Goal: Navigation & Orientation: Understand site structure

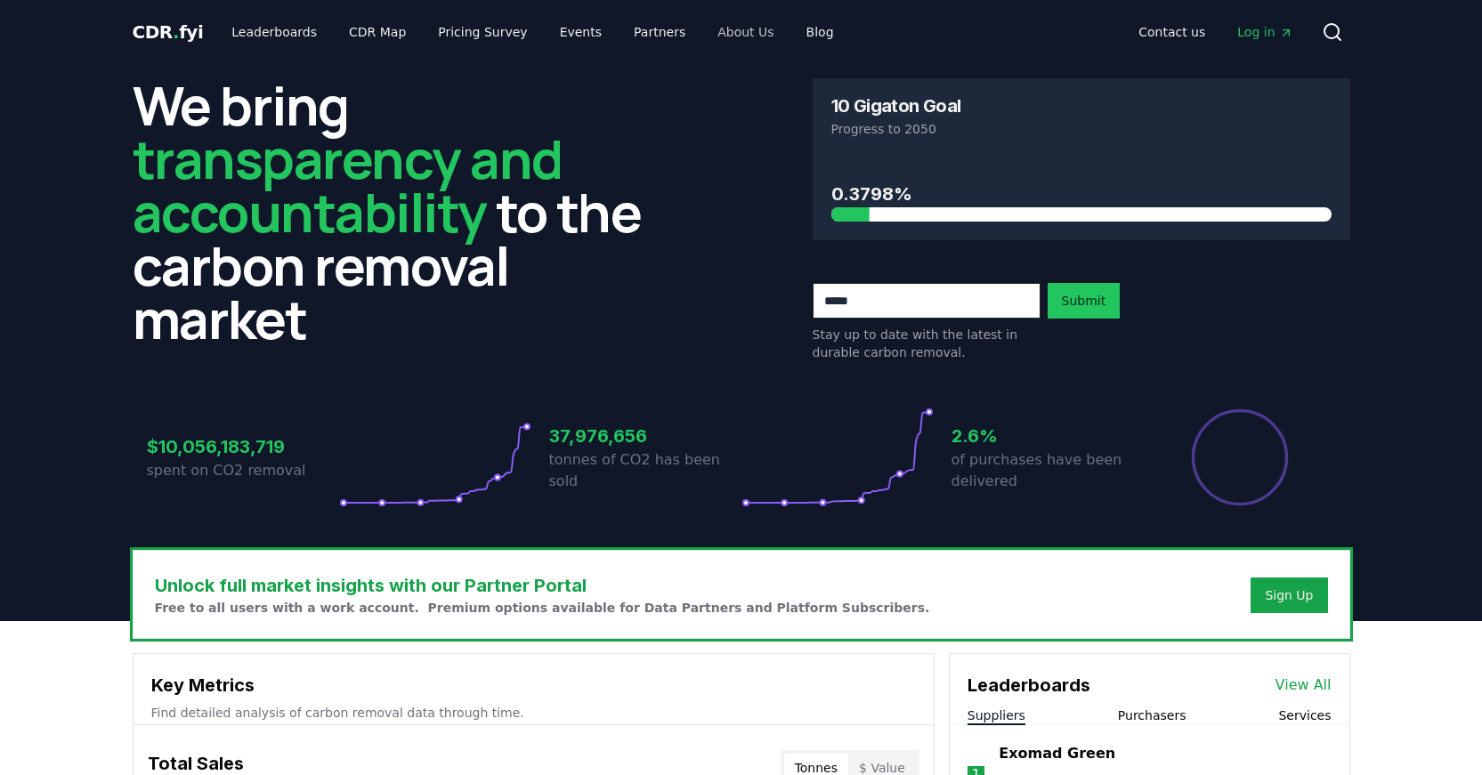
click at [714, 29] on link "About Us" at bounding box center [745, 32] width 85 height 32
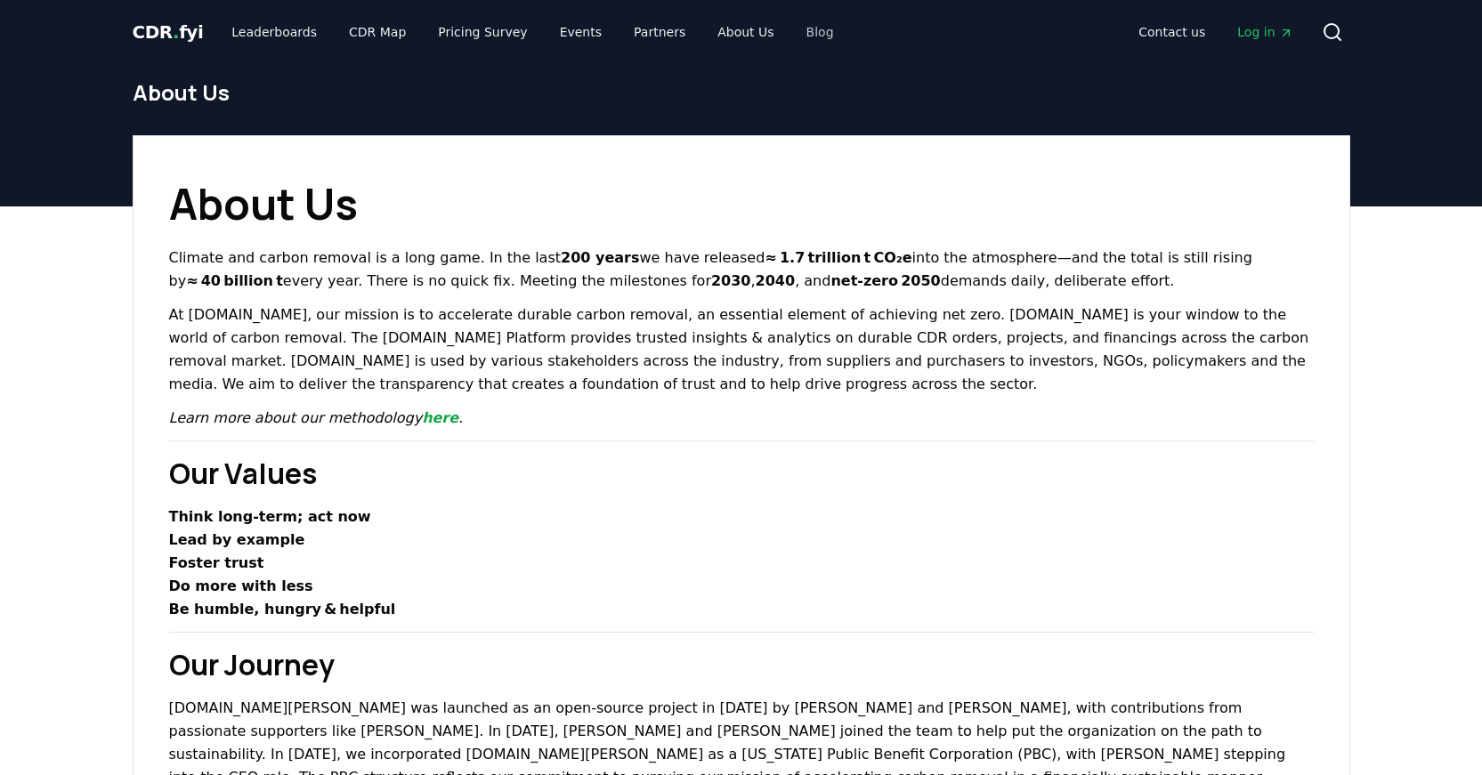
click at [792, 36] on link "Blog" at bounding box center [820, 32] width 56 height 32
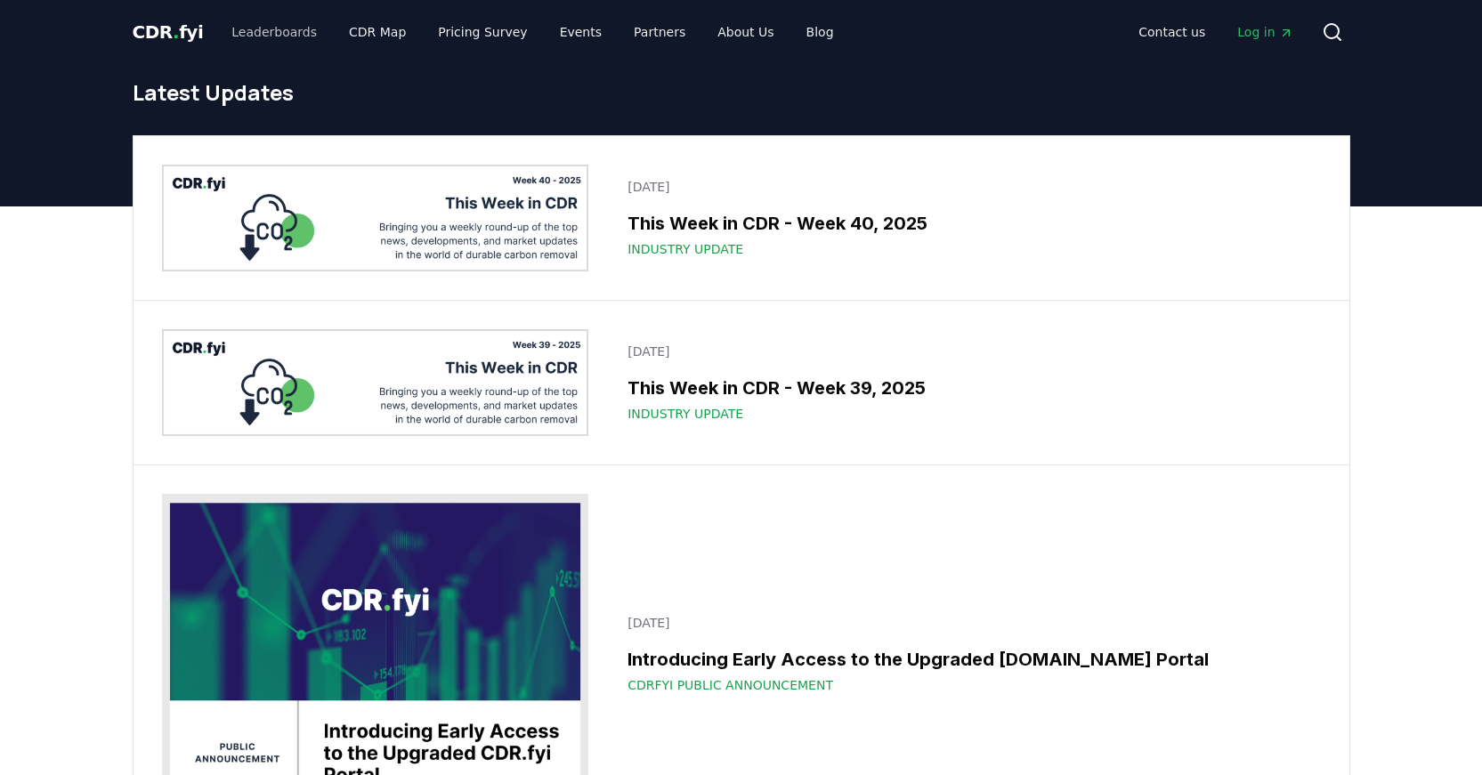
click at [284, 34] on link "Leaderboards" at bounding box center [274, 32] width 114 height 32
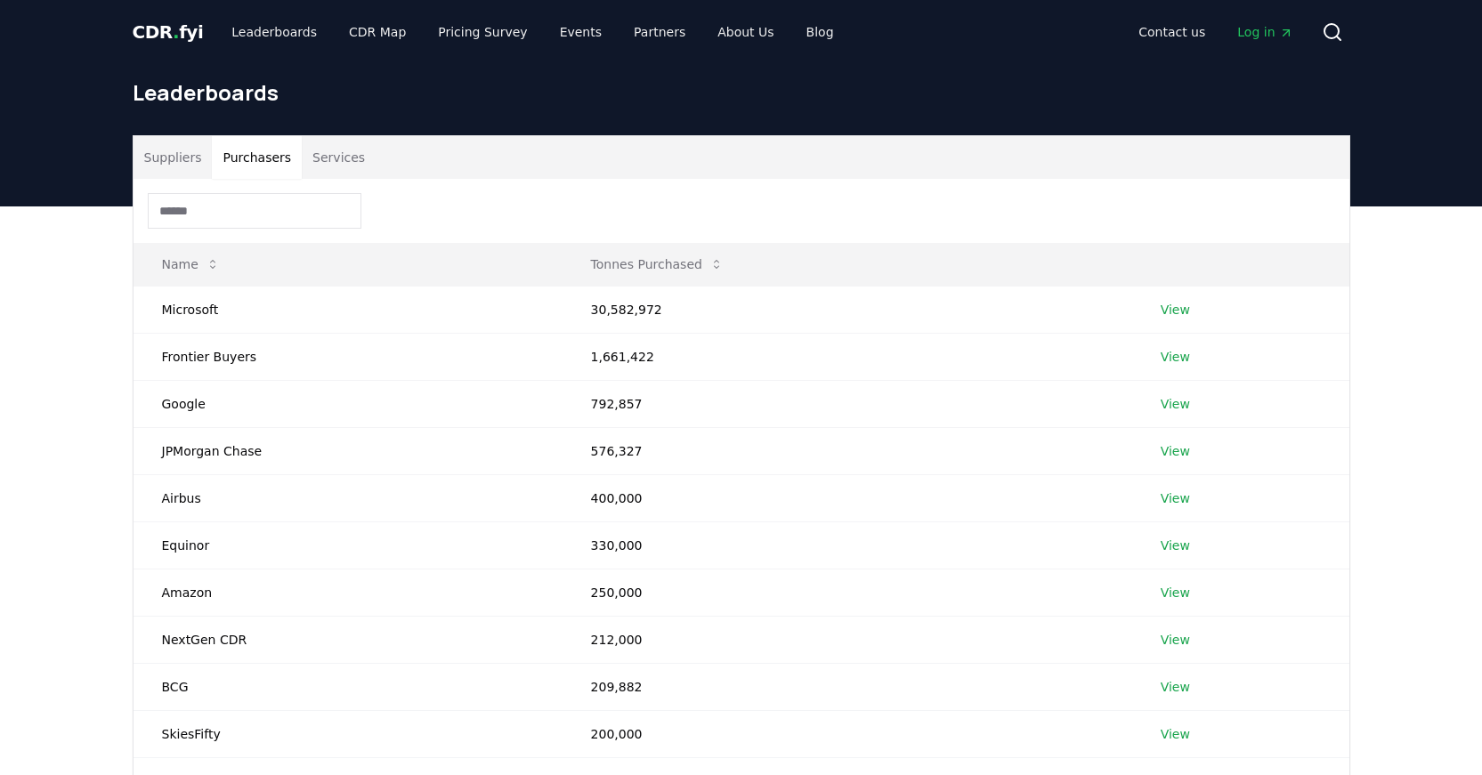
click at [263, 163] on button "Purchasers" at bounding box center [257, 157] width 90 height 43
click at [182, 154] on button "Suppliers" at bounding box center [173, 157] width 79 height 43
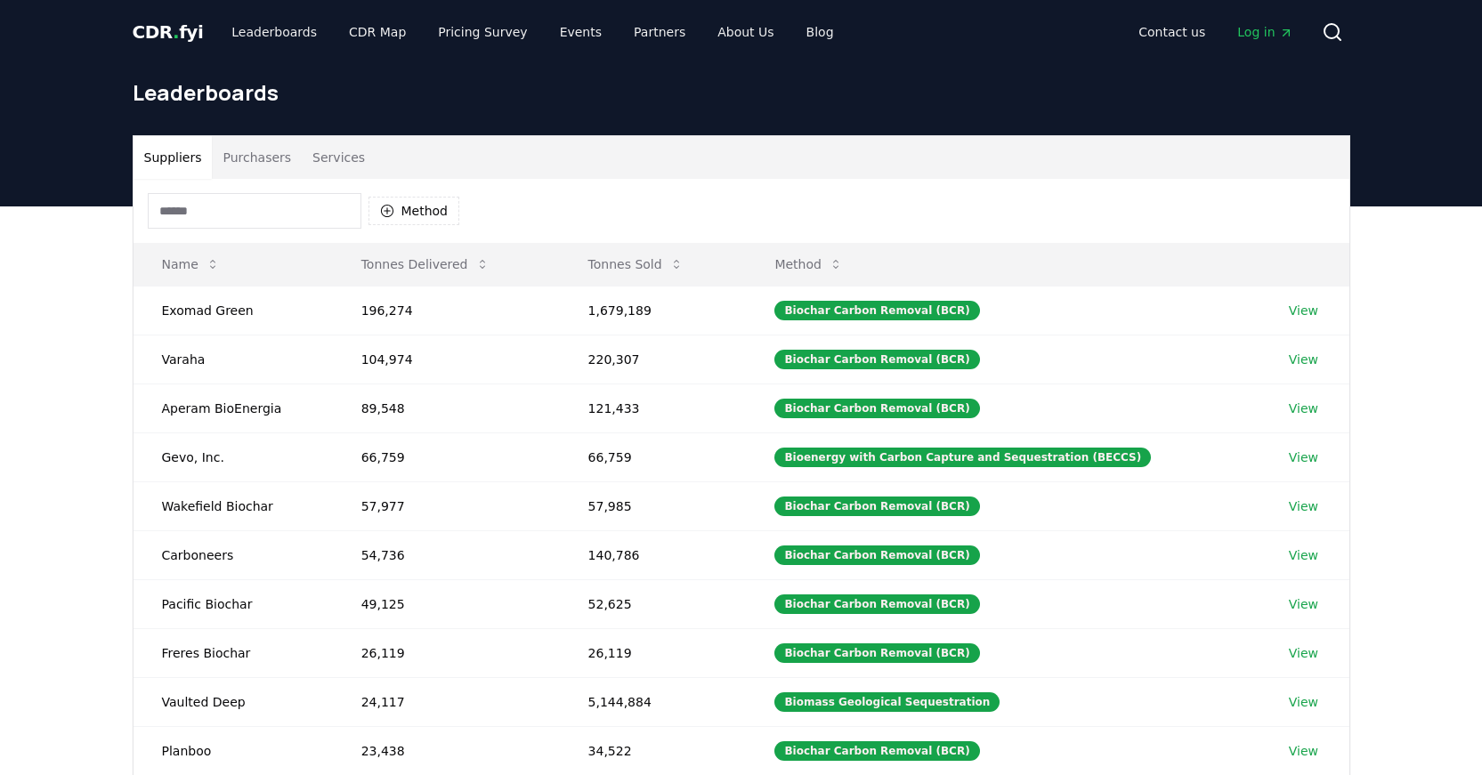
click at [173, 31] on span "." at bounding box center [176, 31] width 6 height 21
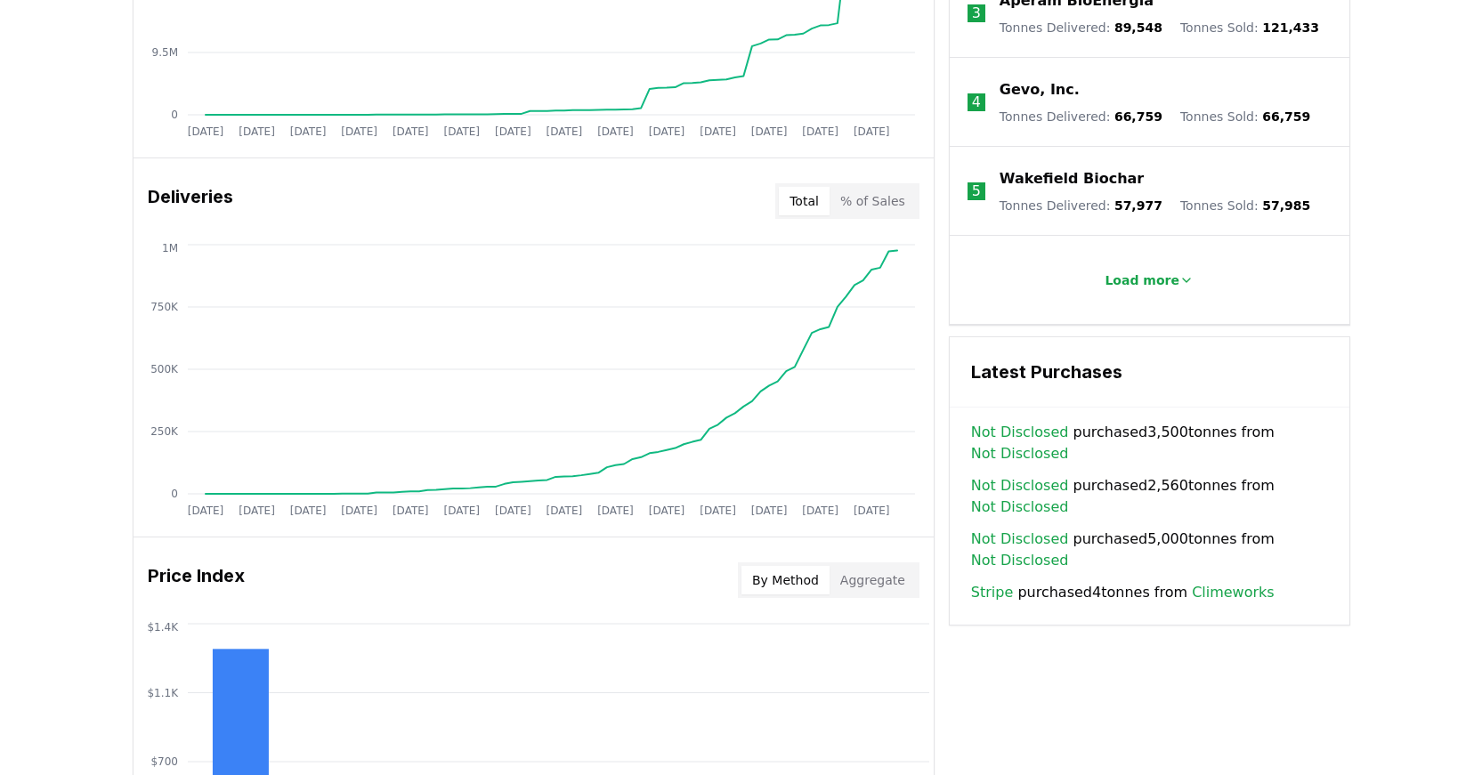
scroll to position [1096, 0]
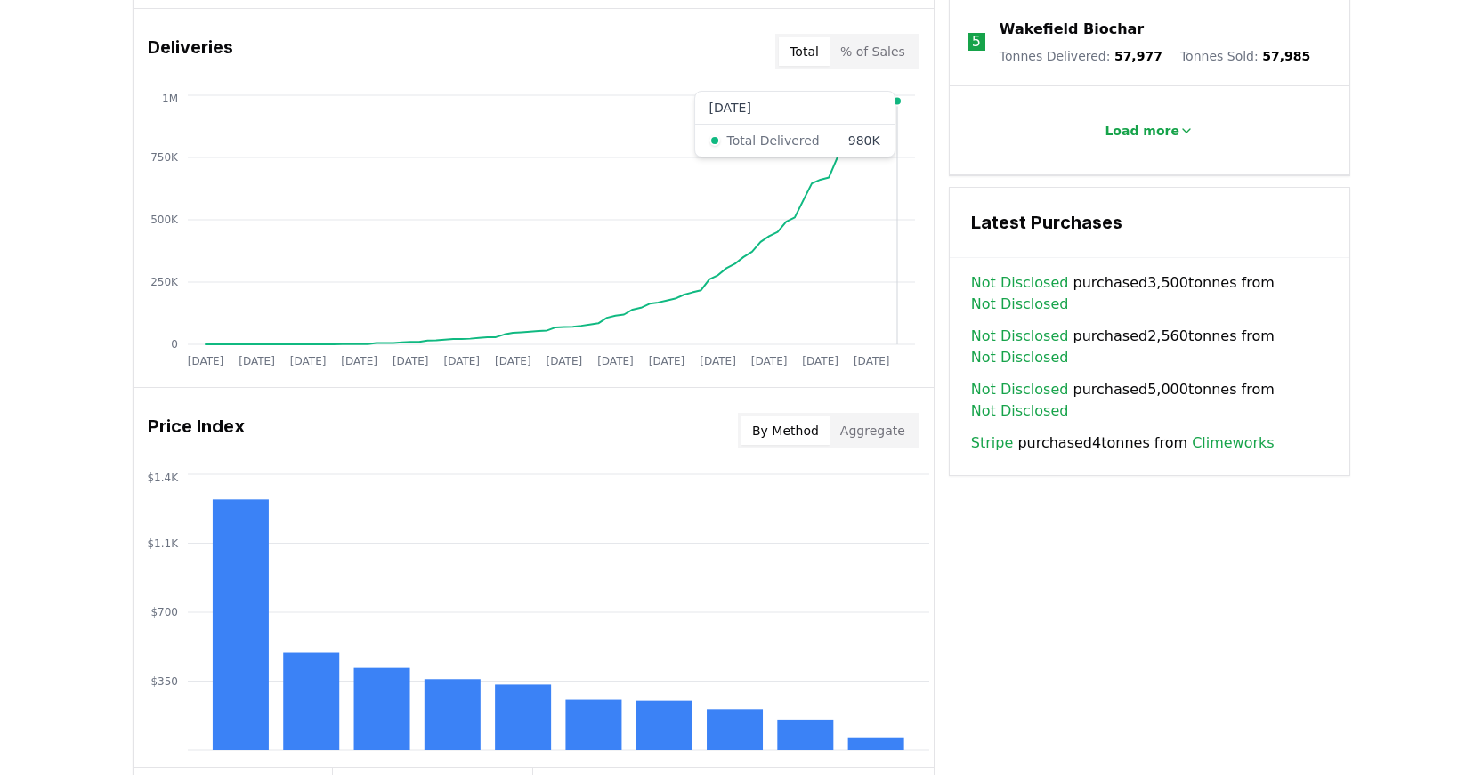
click at [897, 142] on icon "[DATE] [DATE] [DATE] [DATE] [DATE] [DATE] [DATE] [DATE] [DATE] [DATE] [DATE] [D…" at bounding box center [527, 233] width 786 height 285
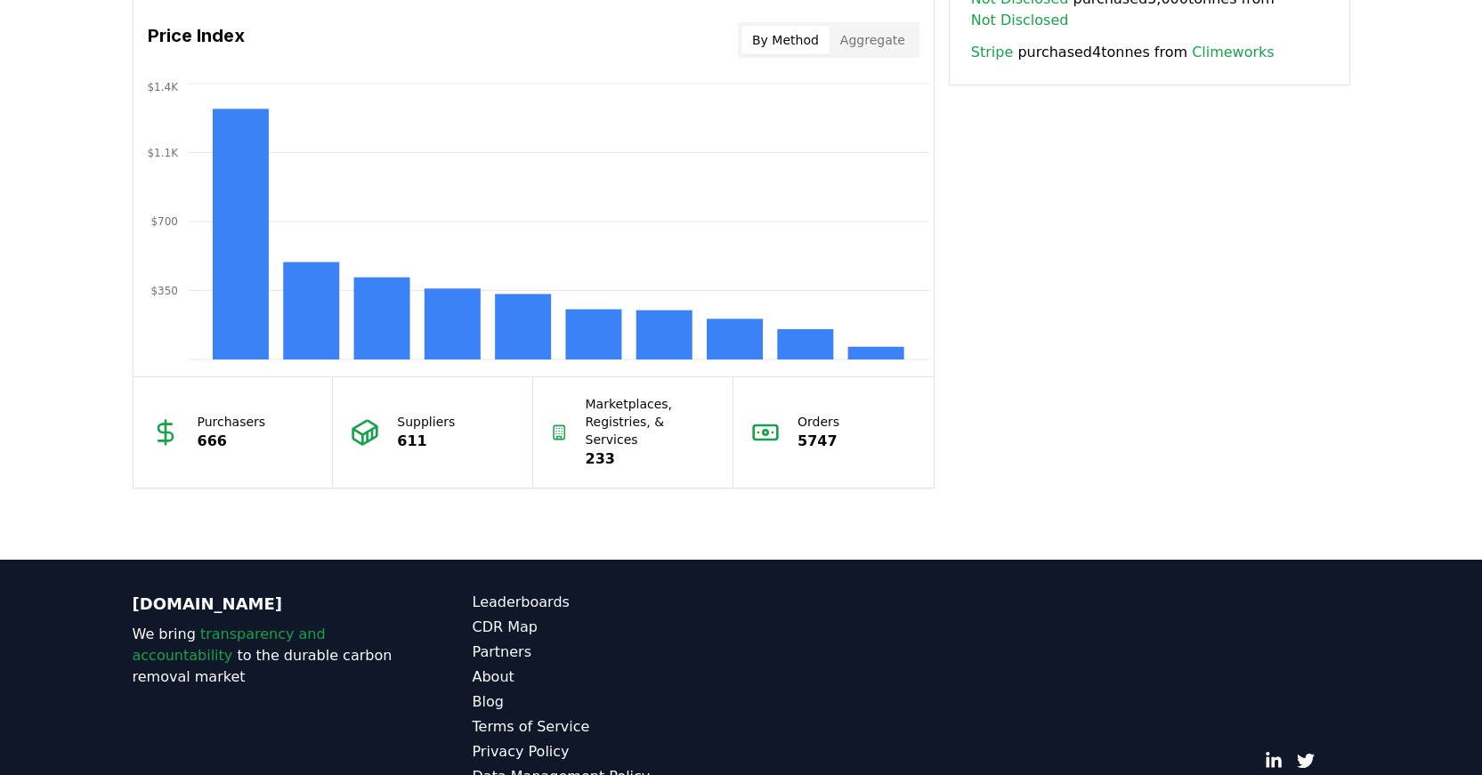
scroll to position [1538, 0]
